Goal: Transaction & Acquisition: Purchase product/service

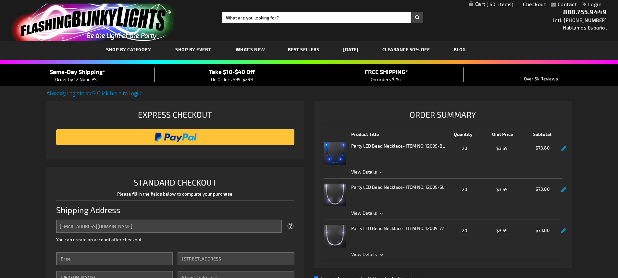
select select "US"
select select "12"
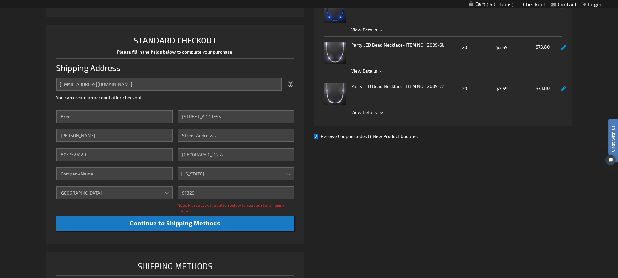
scroll to position [142, 0]
type input "[STREET_ADDRESS]"
type input "Suite 100"
type input "[GEOGRAPHIC_DATA]"
click at [98, 174] on input "Company" at bounding box center [114, 173] width 117 height 13
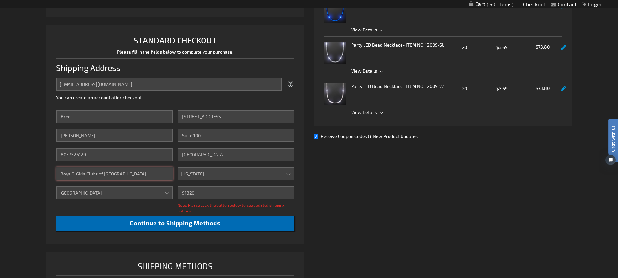
type input "Boys & Girls Clubs of [GEOGRAPHIC_DATA]"
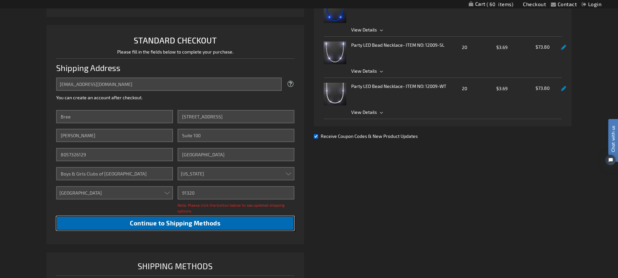
click at [166, 223] on span "Continue to Shipping Methods" at bounding box center [175, 223] width 91 height 7
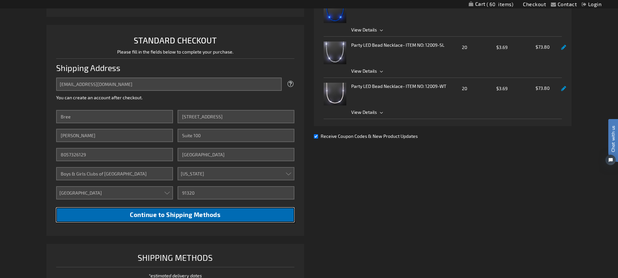
click at [169, 217] on span "Continue to Shipping Methods" at bounding box center [175, 214] width 91 height 7
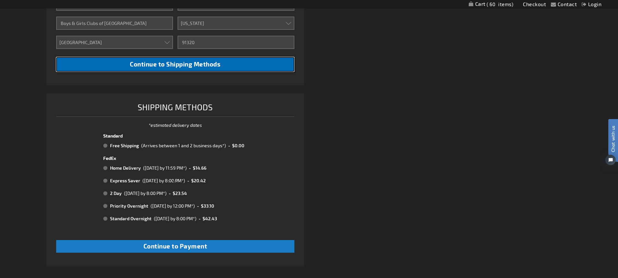
scroll to position [293, 0]
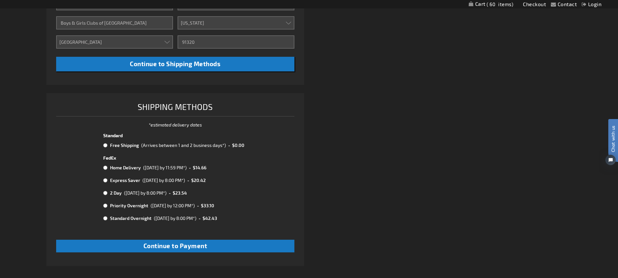
click at [185, 145] on div "(Arrives between 1 and 2 business days*)" at bounding box center [183, 145] width 85 height 7
radio input "true"
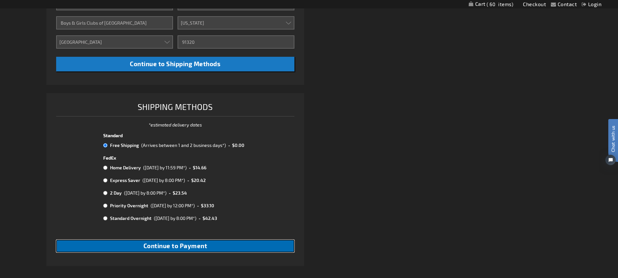
click at [173, 249] on span "Continue to Payment" at bounding box center [176, 245] width 64 height 7
checkbox input "true"
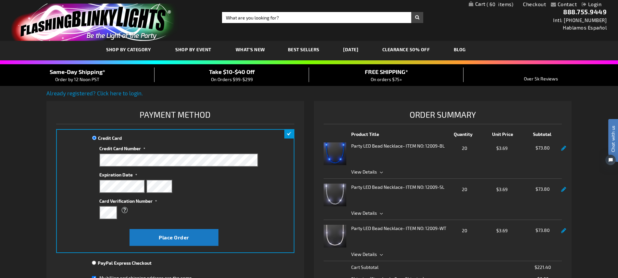
click at [212, 199] on label "Card Verification Number" at bounding box center [178, 200] width 159 height 9
click at [187, 239] on span "Place Order" at bounding box center [174, 237] width 31 height 6
